Goal: Navigation & Orientation: Go to known website

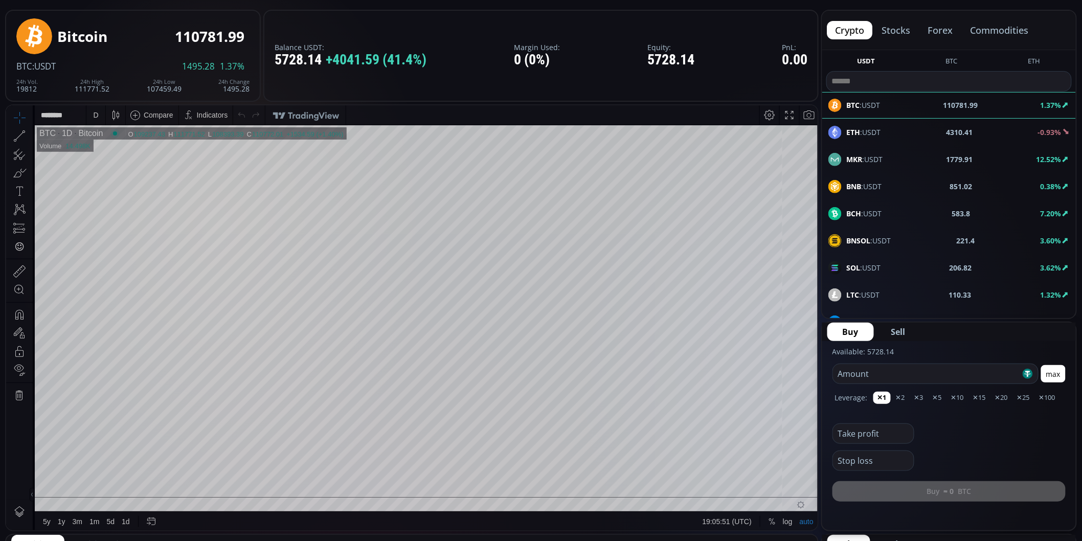
scroll to position [256, 0]
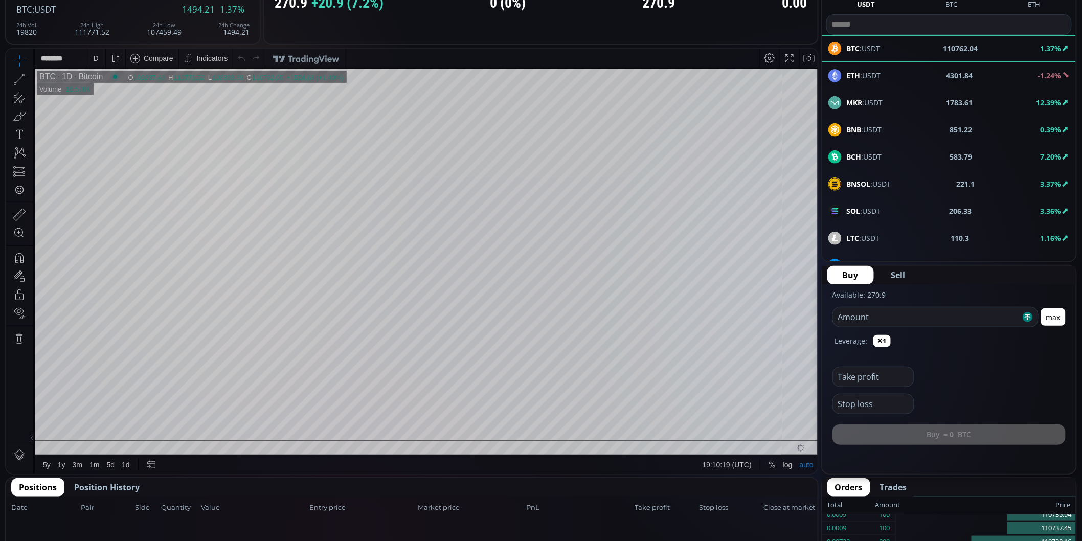
scroll to position [57, 0]
